Goal: Find specific page/section: Find specific page/section

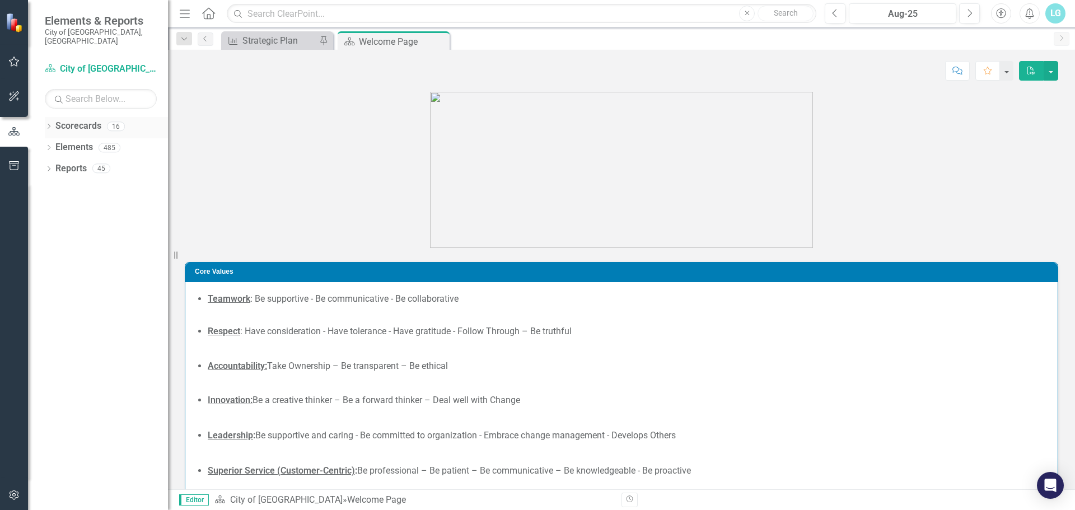
click at [46, 124] on icon "Dropdown" at bounding box center [49, 127] width 8 height 6
click at [65, 141] on link "City of [GEOGRAPHIC_DATA]" at bounding box center [115, 147] width 106 height 13
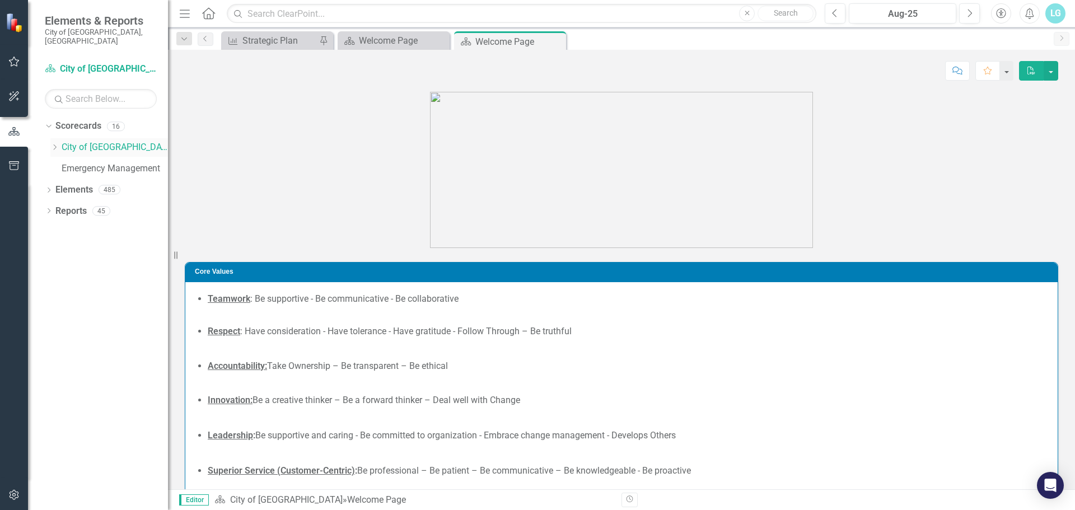
click at [54, 144] on icon "Dropdown" at bounding box center [54, 147] width 8 height 7
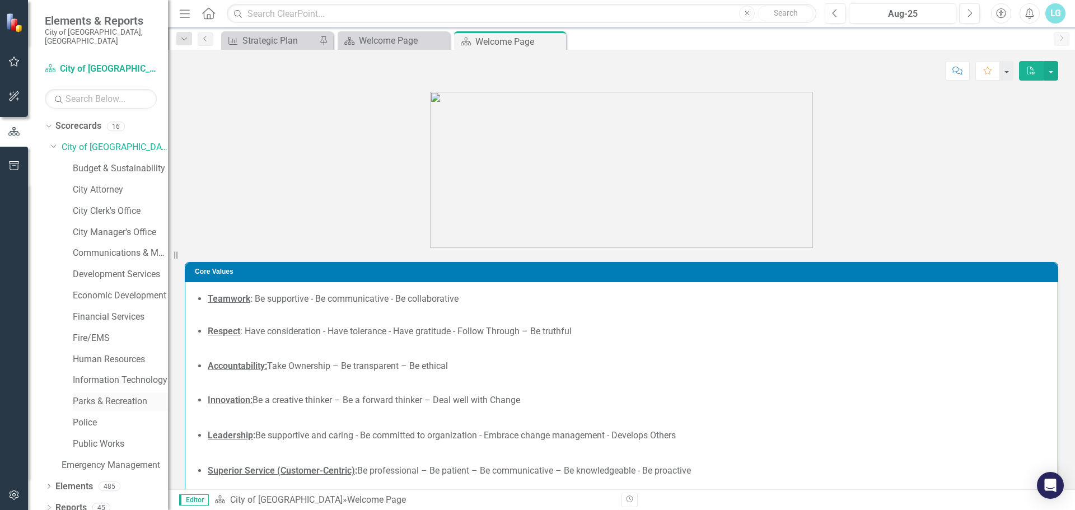
click at [100, 395] on link "Parks & Recreation" at bounding box center [120, 401] width 95 height 13
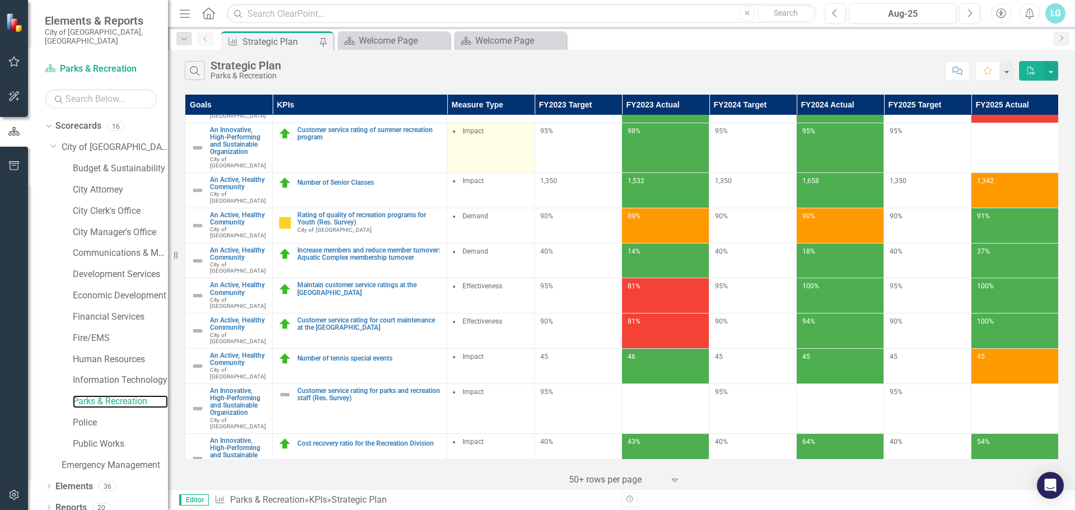
scroll to position [195, 0]
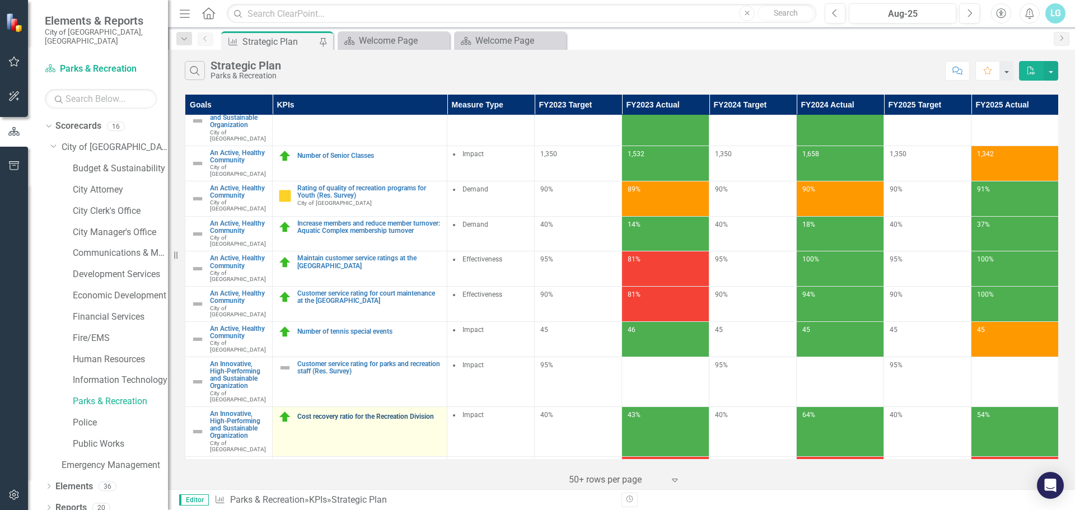
click at [397, 413] on link "Cost recovery ratio for the Recreation Division" at bounding box center [369, 416] width 144 height 7
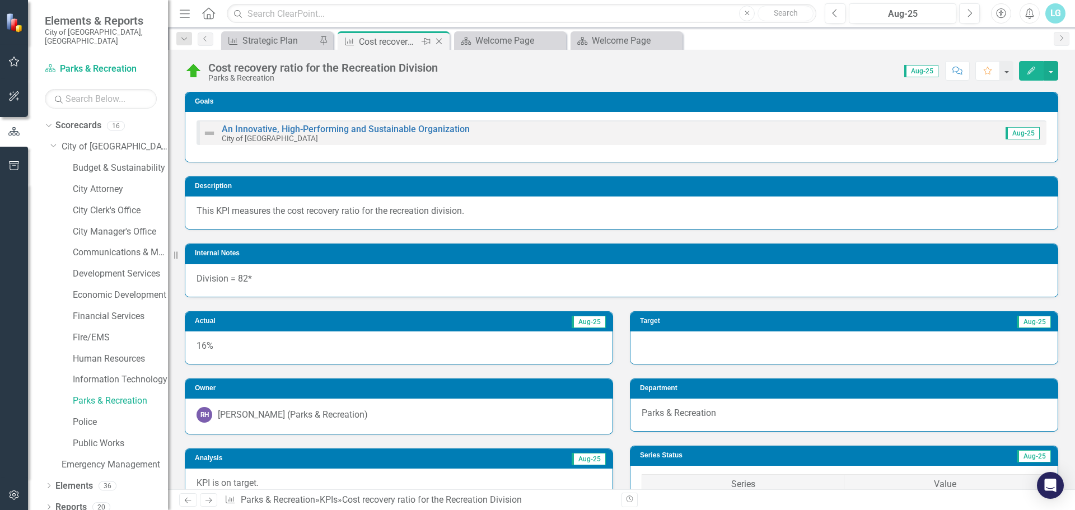
click at [439, 38] on icon "Close" at bounding box center [438, 41] width 11 height 9
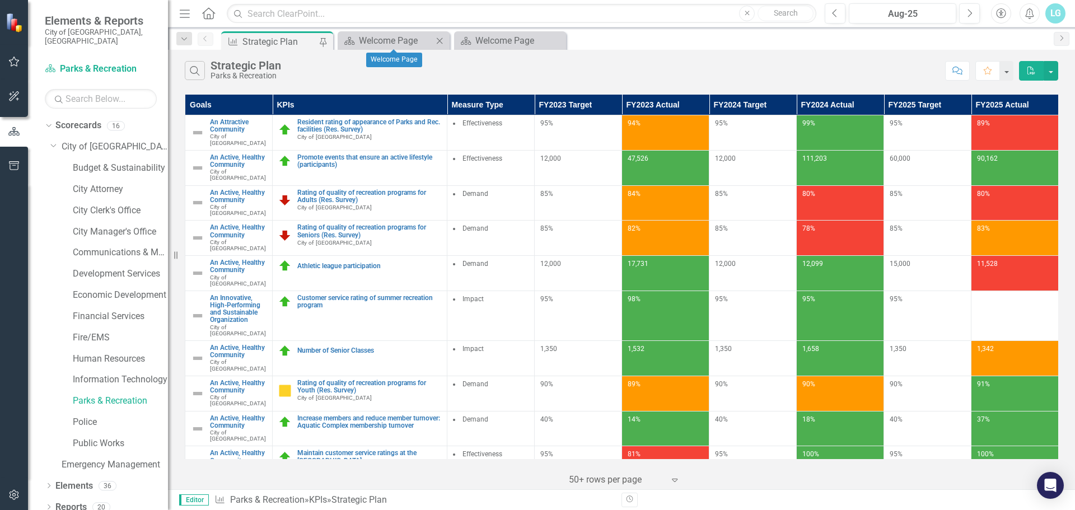
click at [437, 42] on icon "Close" at bounding box center [439, 40] width 11 height 9
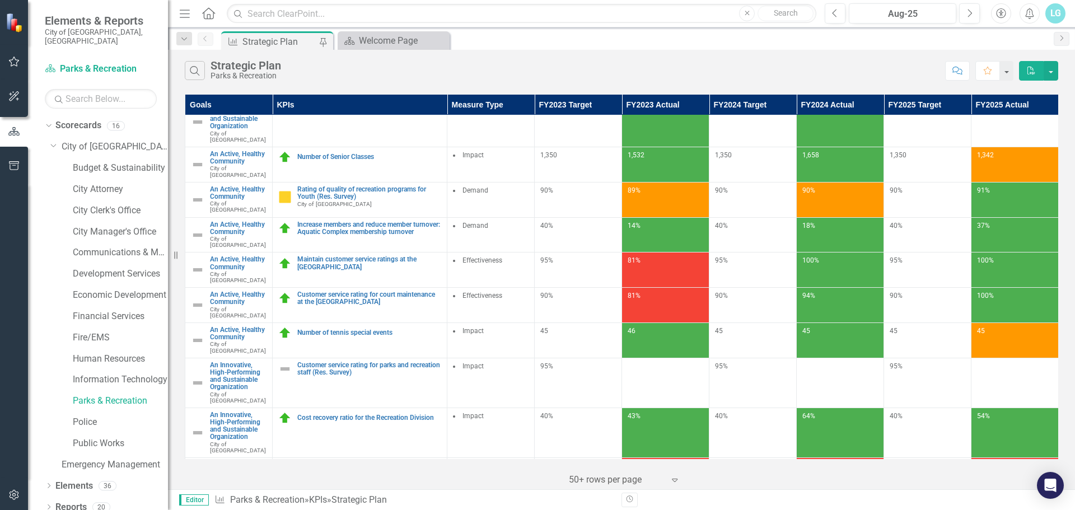
scroll to position [195, 0]
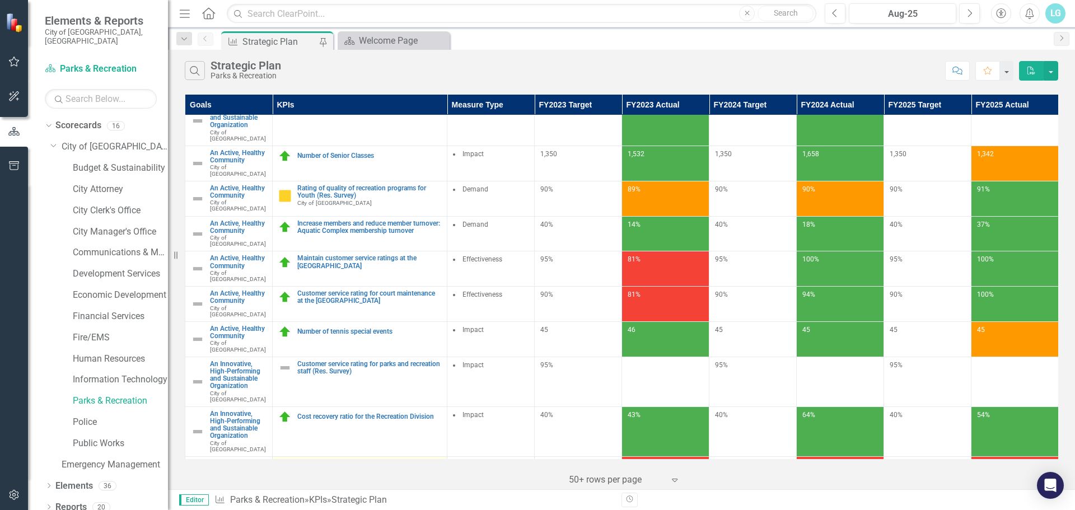
click at [357, 460] on link "The combined cost recovery for the Aquatic Complex Division" at bounding box center [369, 467] width 144 height 15
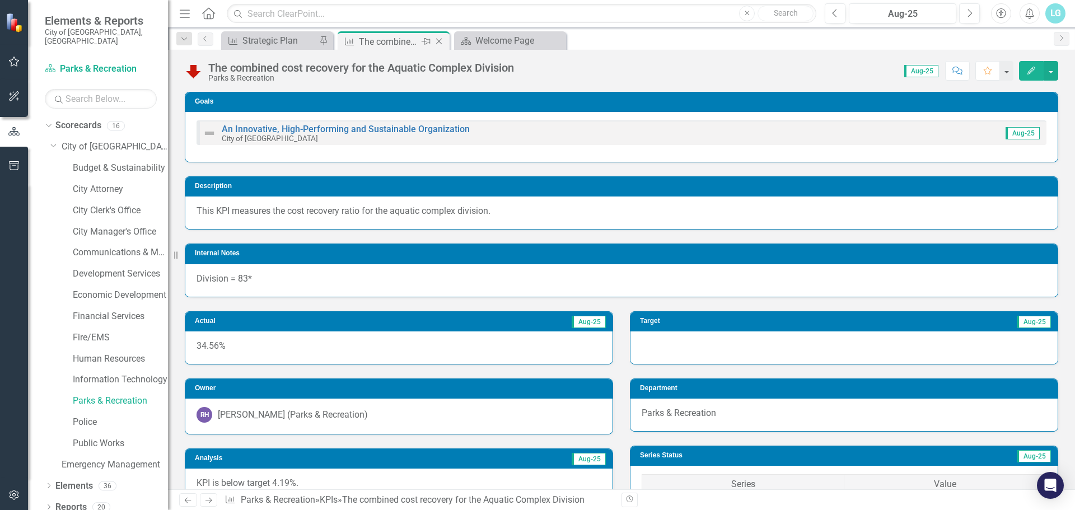
click at [440, 44] on icon "Close" at bounding box center [438, 41] width 11 height 9
